Goal: Task Accomplishment & Management: Manage account settings

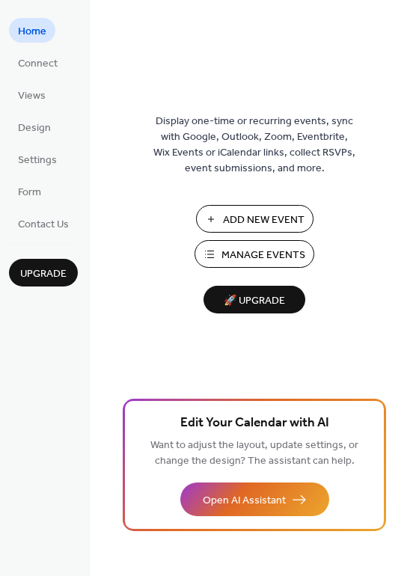
click at [275, 257] on span "Manage Events" at bounding box center [263, 256] width 84 height 16
click at [264, 257] on span "Manage Events" at bounding box center [263, 256] width 84 height 16
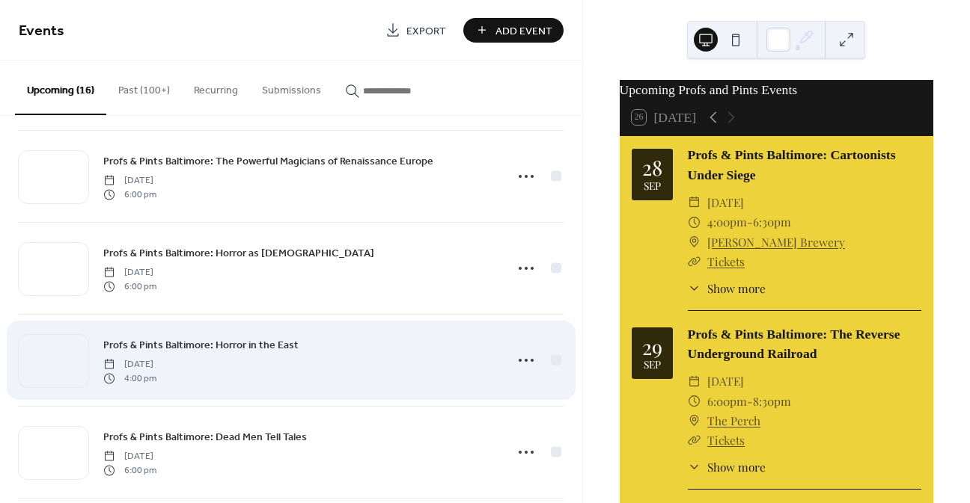
scroll to position [973, 0]
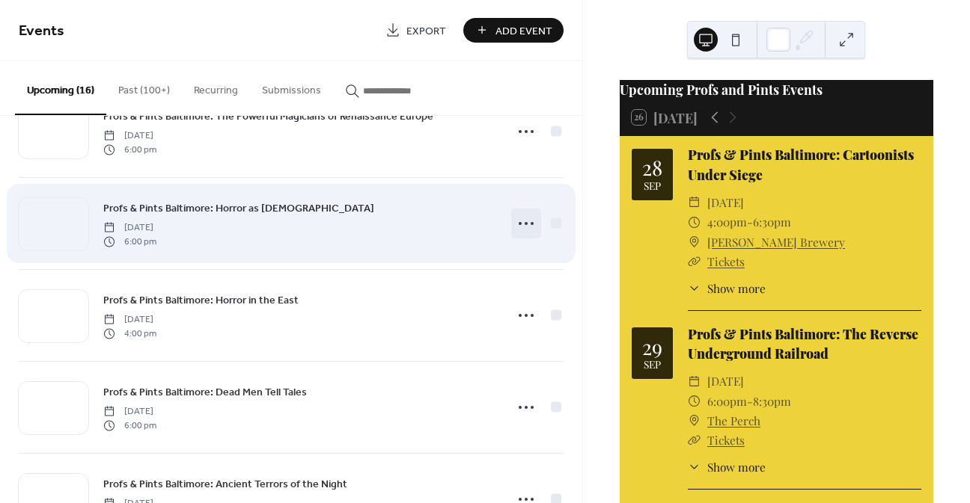
click at [518, 224] on icon at bounding box center [526, 224] width 24 height 24
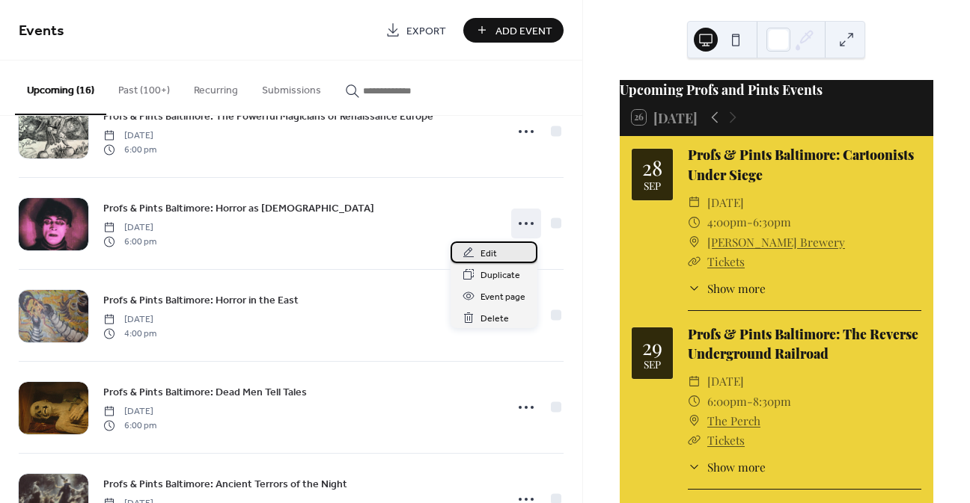
click at [495, 253] on span "Edit" at bounding box center [488, 254] width 16 height 16
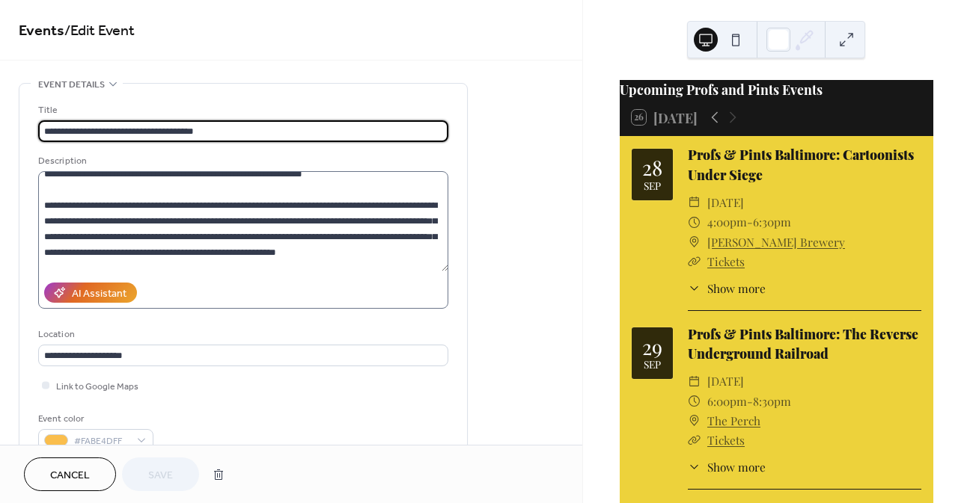
scroll to position [75, 0]
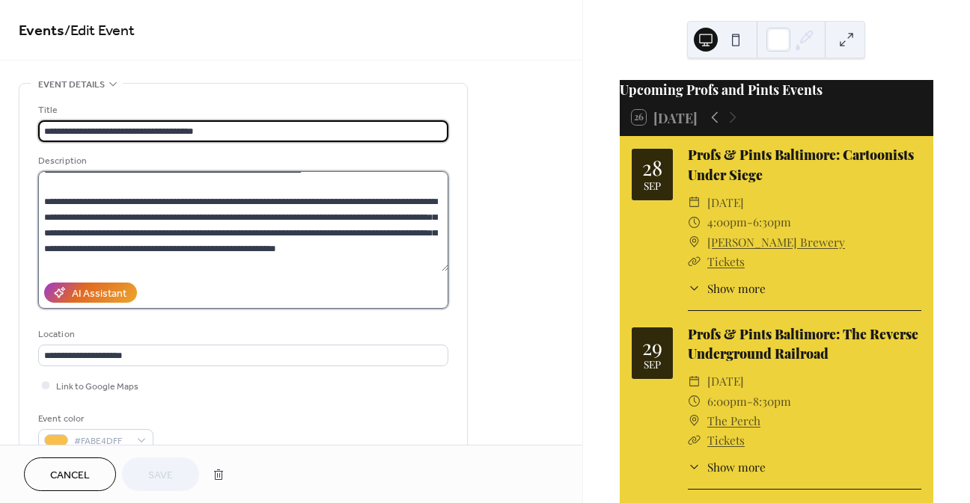
click at [420, 198] on textarea at bounding box center [243, 221] width 410 height 100
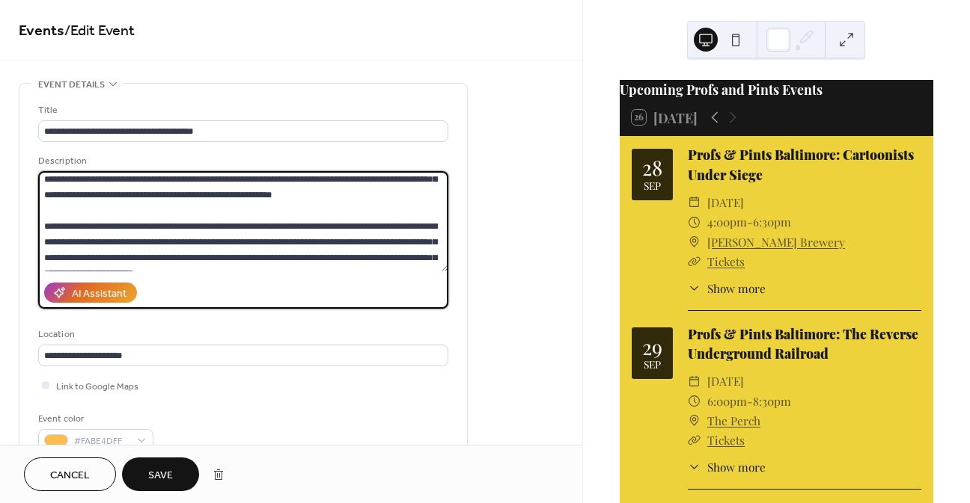
scroll to position [125, 0]
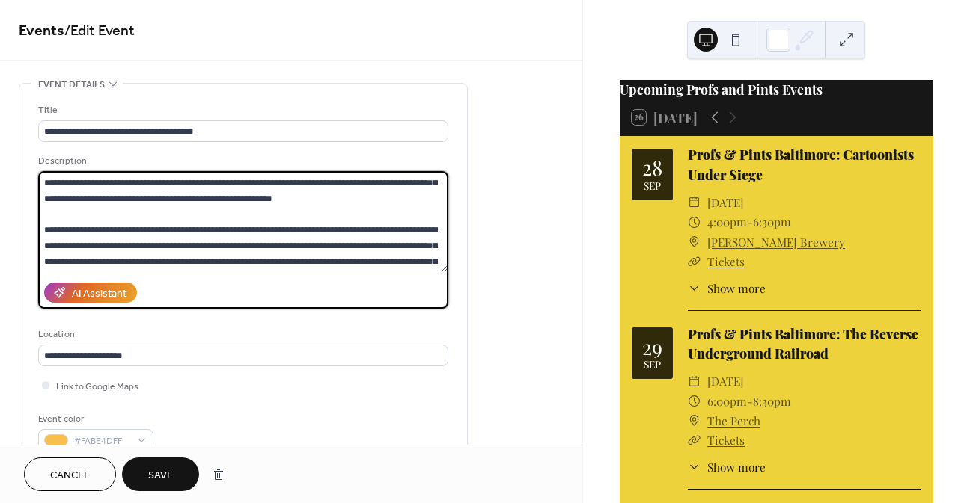
click at [144, 232] on textarea at bounding box center [243, 221] width 410 height 100
type textarea "**********"
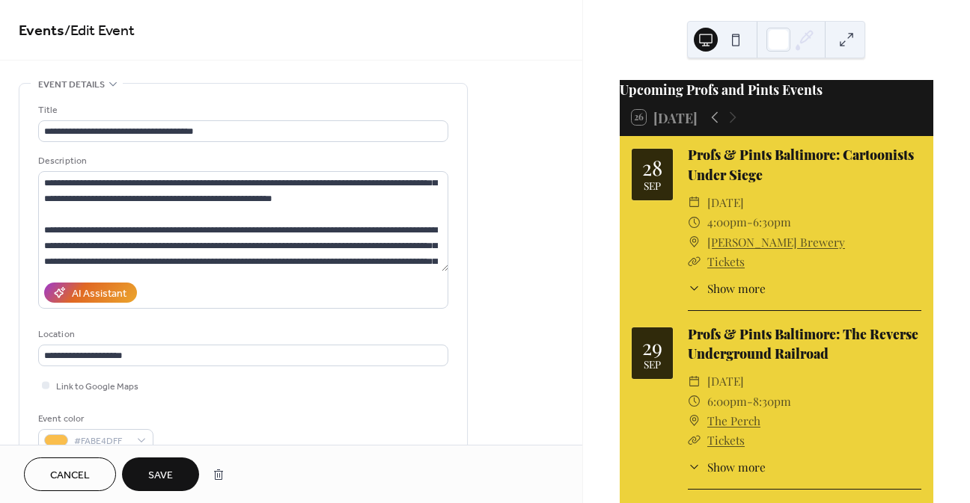
click at [150, 474] on span "Save" at bounding box center [160, 476] width 25 height 16
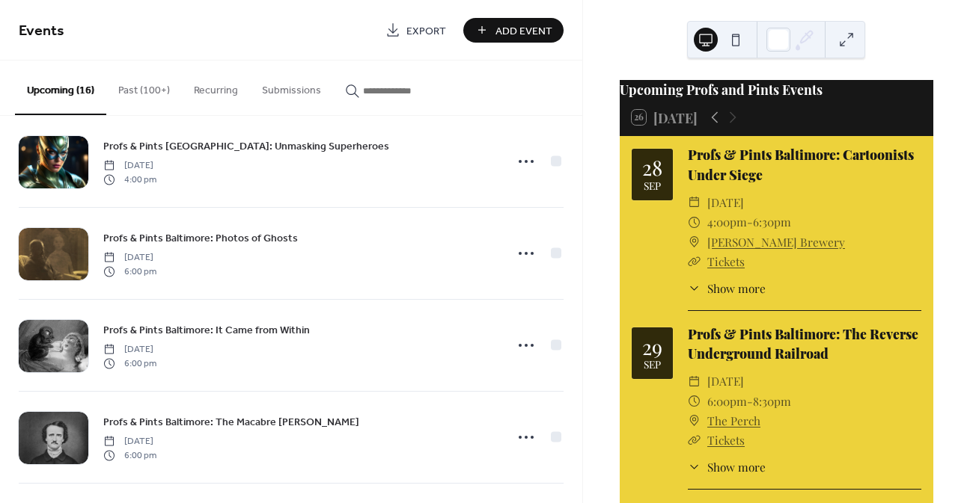
scroll to position [299, 0]
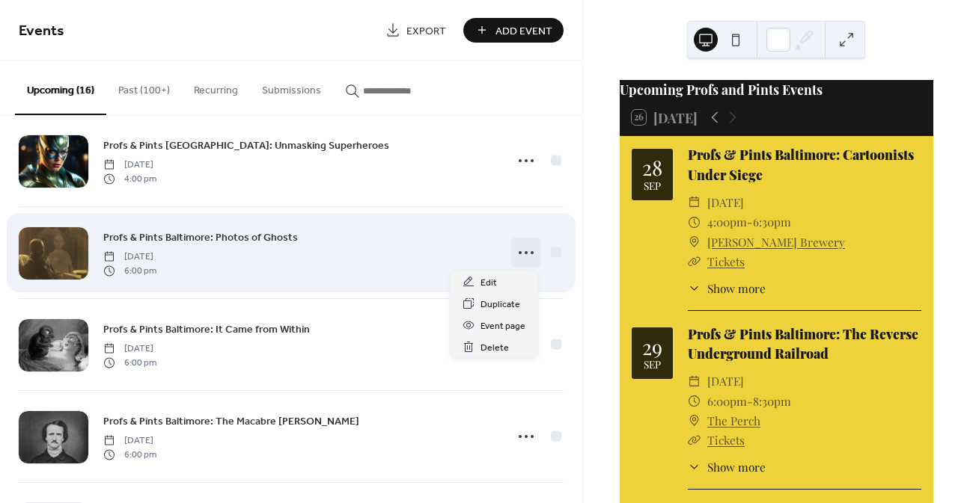
click at [526, 254] on icon at bounding box center [526, 253] width 24 height 24
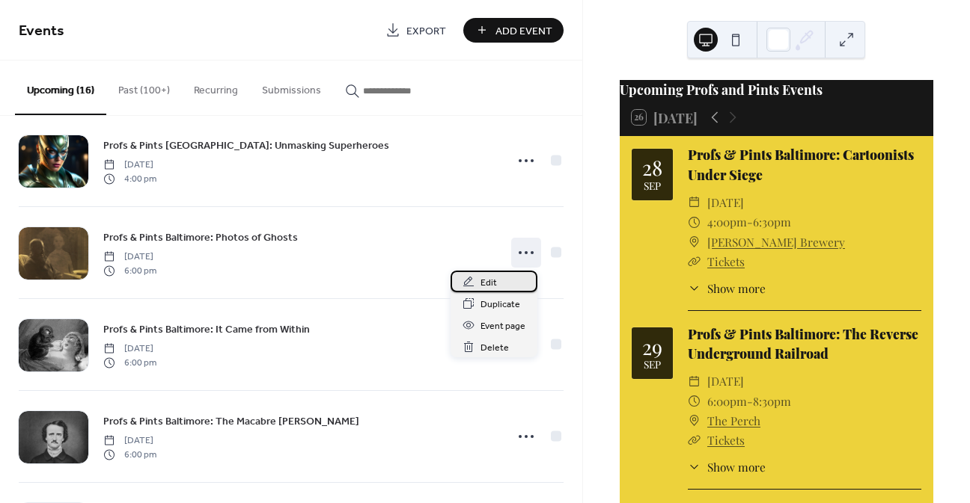
click at [508, 284] on div "Edit" at bounding box center [493, 282] width 87 height 22
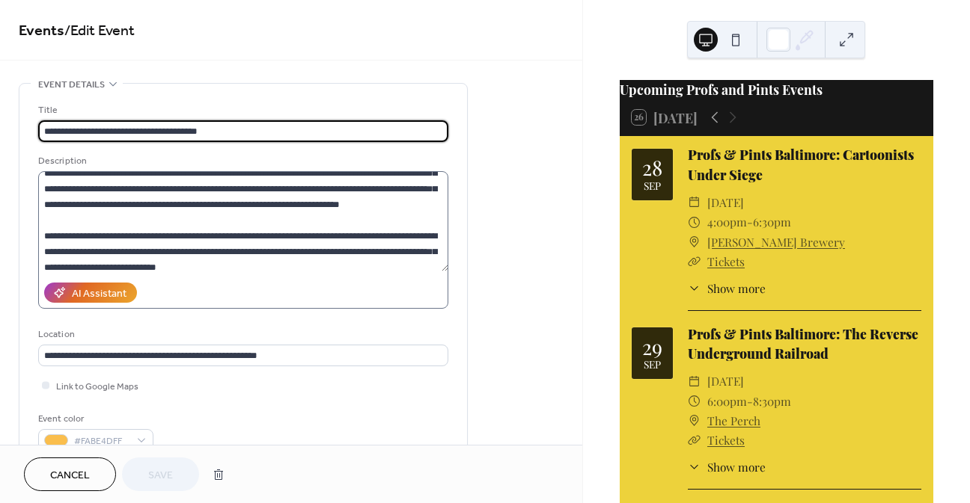
scroll to position [374, 0]
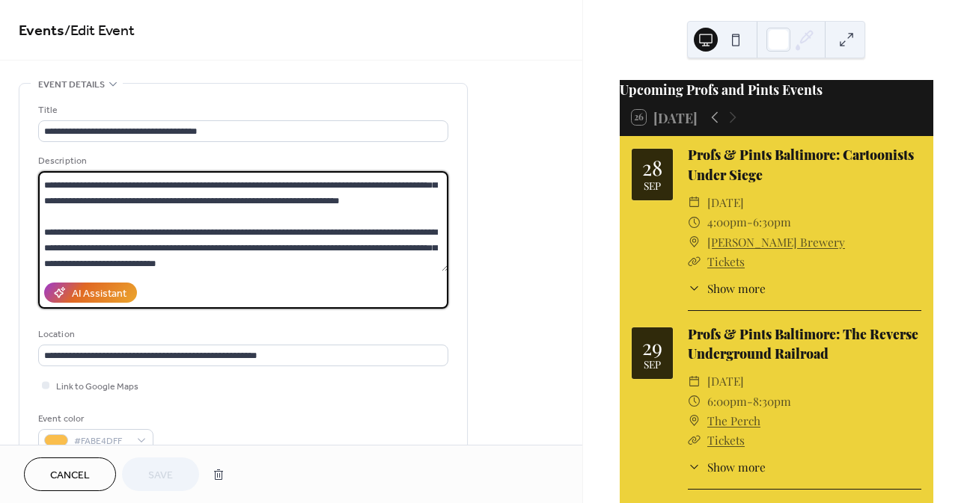
drag, startPoint x: 268, startPoint y: 199, endPoint x: 287, endPoint y: 196, distance: 19.7
click at [287, 196] on textarea at bounding box center [243, 221] width 410 height 100
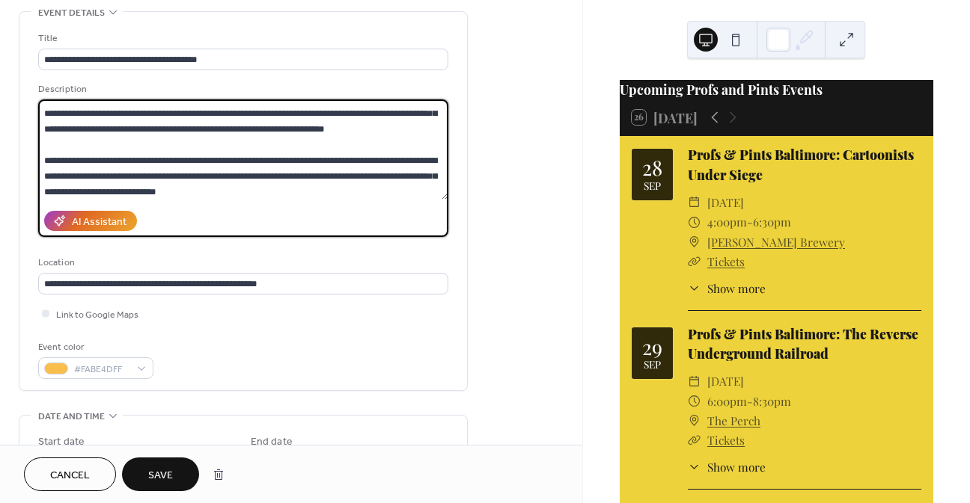
scroll to position [75, 0]
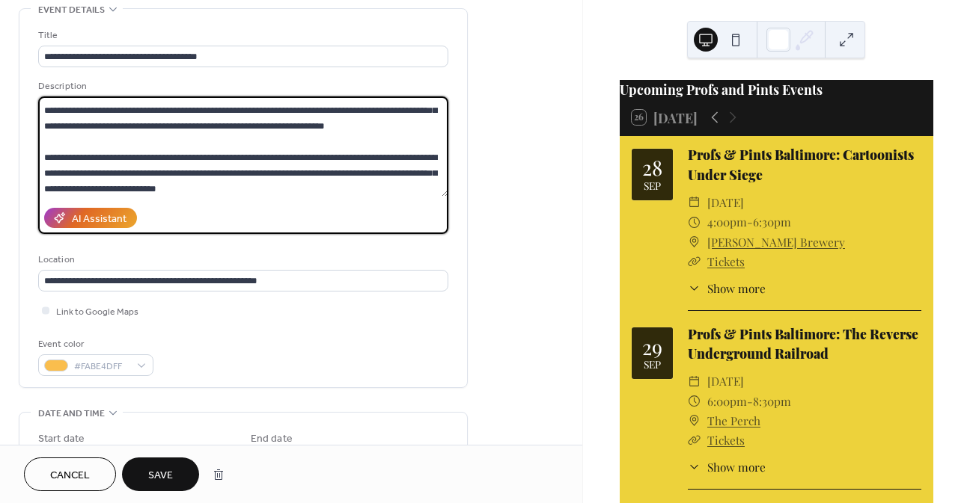
type textarea "**********"
click at [159, 470] on span "Save" at bounding box center [160, 476] width 25 height 16
